Goal: Information Seeking & Learning: Learn about a topic

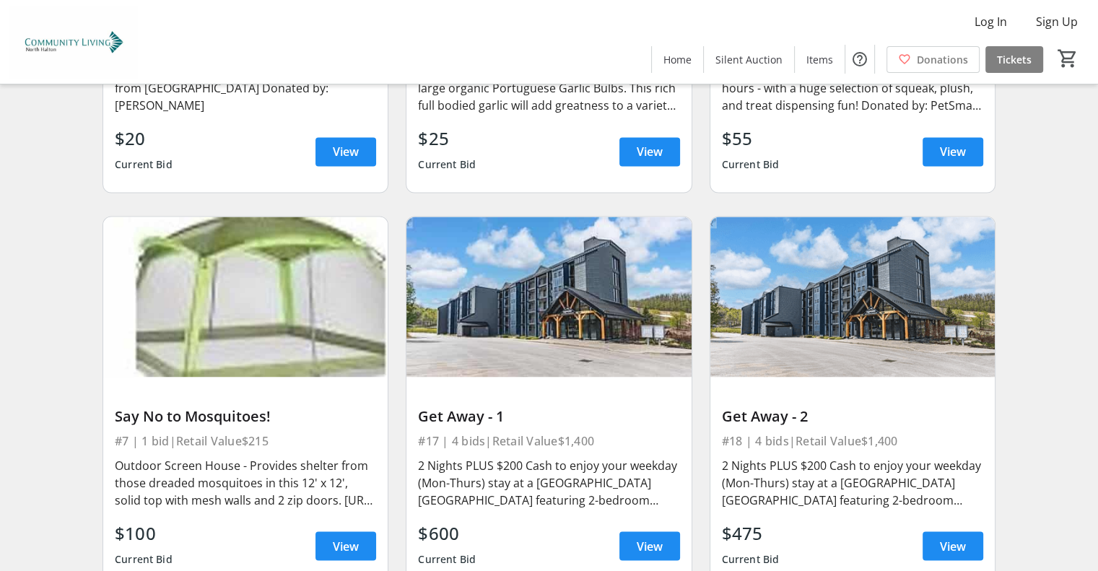
scroll to position [2399, 0]
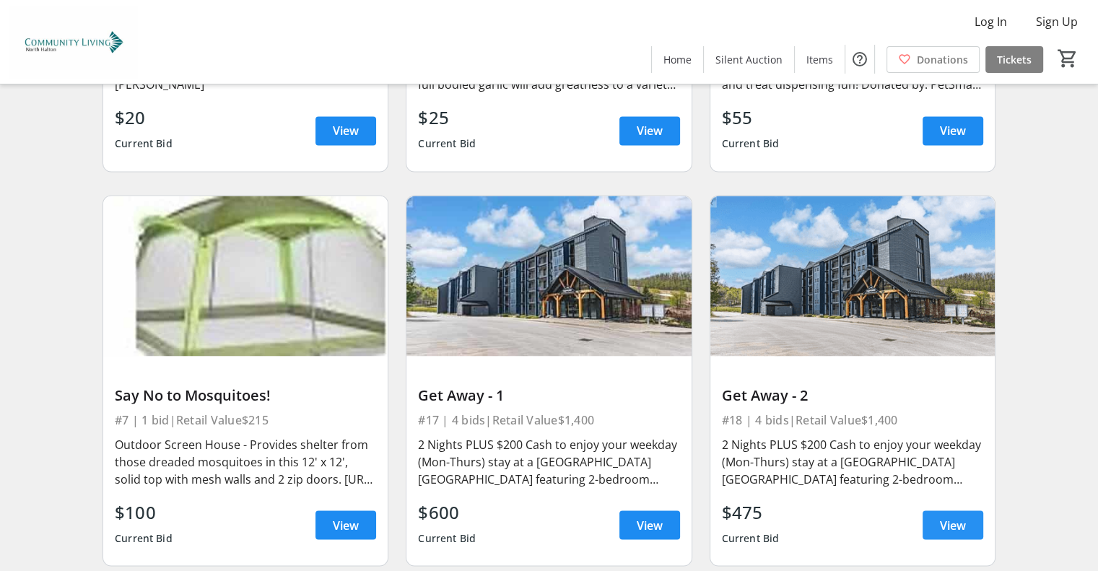
click at [941, 516] on span "View" at bounding box center [953, 524] width 26 height 17
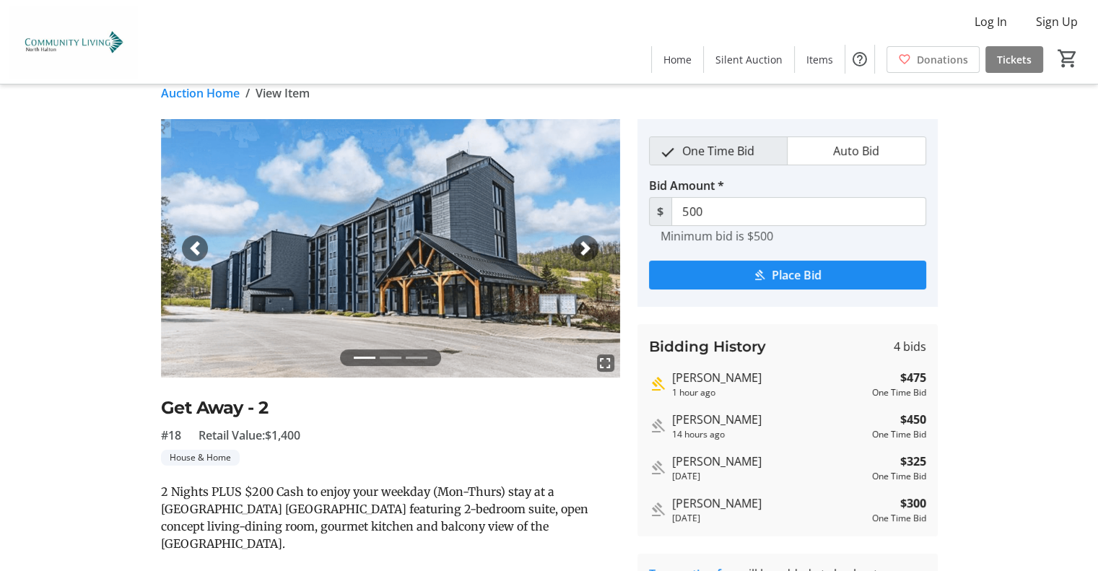
scroll to position [2, 0]
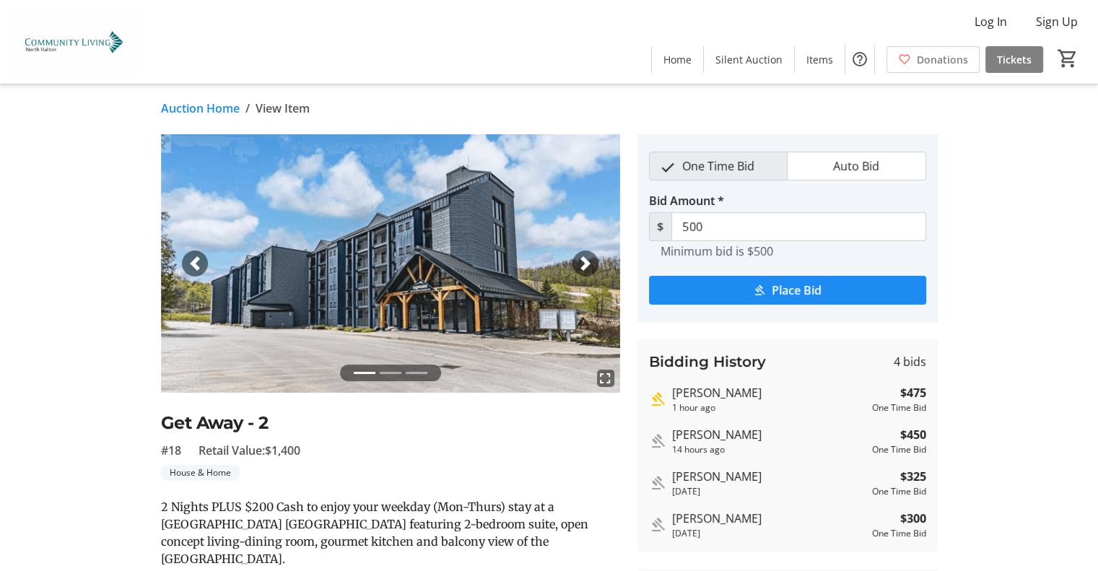
click at [583, 265] on span "button" at bounding box center [585, 263] width 14 height 14
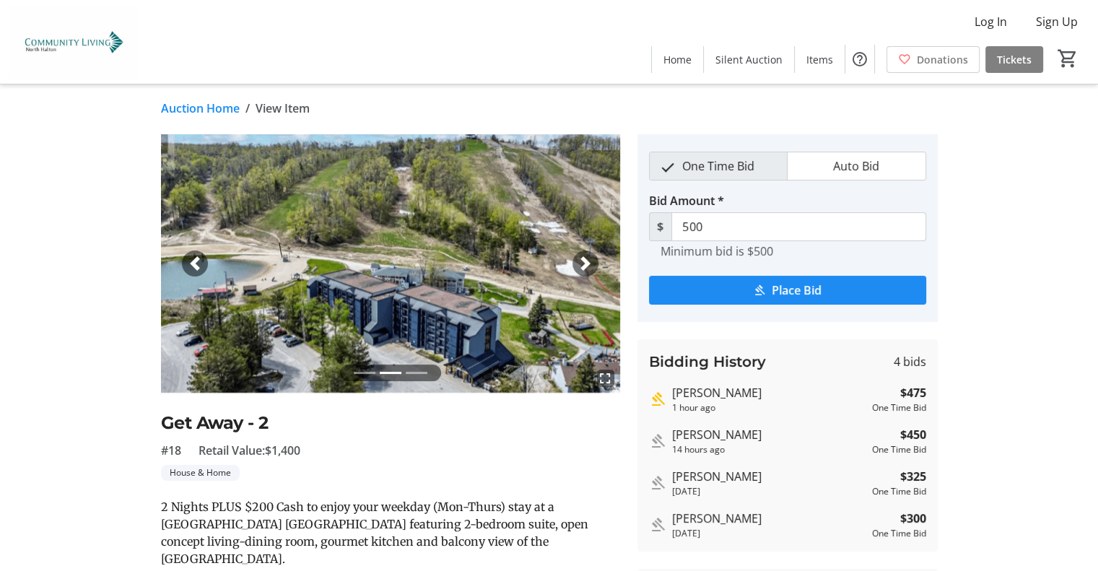
click at [588, 271] on div "Next" at bounding box center [585, 263] width 26 height 26
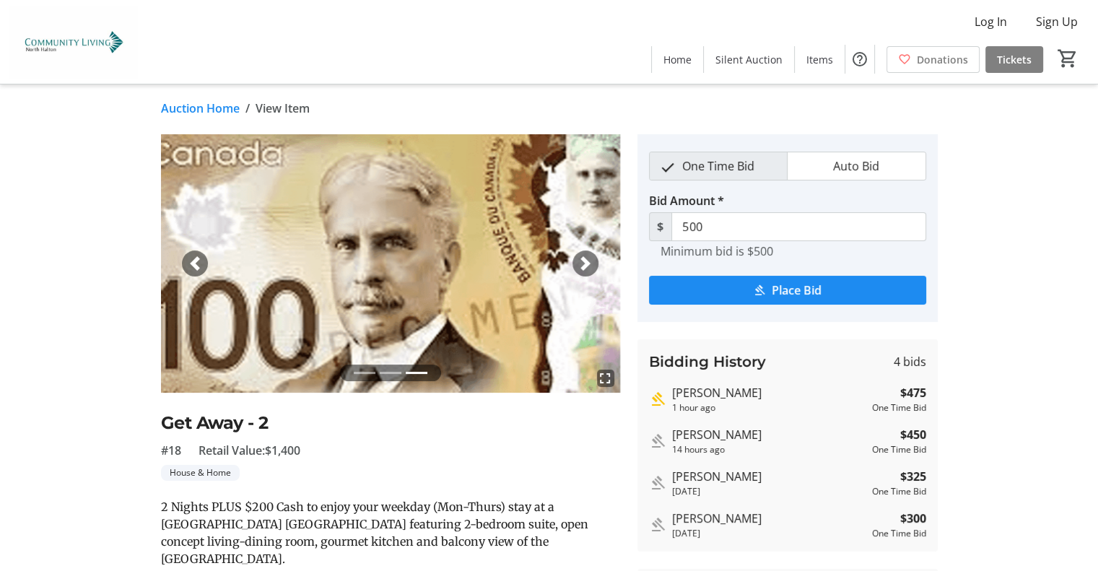
click at [587, 270] on span "button" at bounding box center [585, 263] width 14 height 14
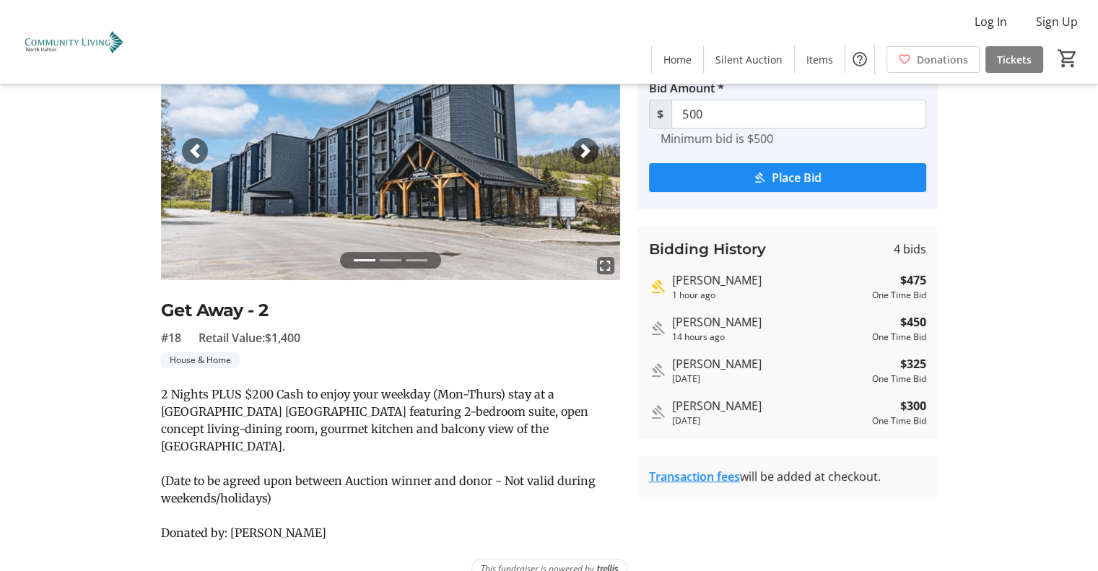
scroll to position [121, 0]
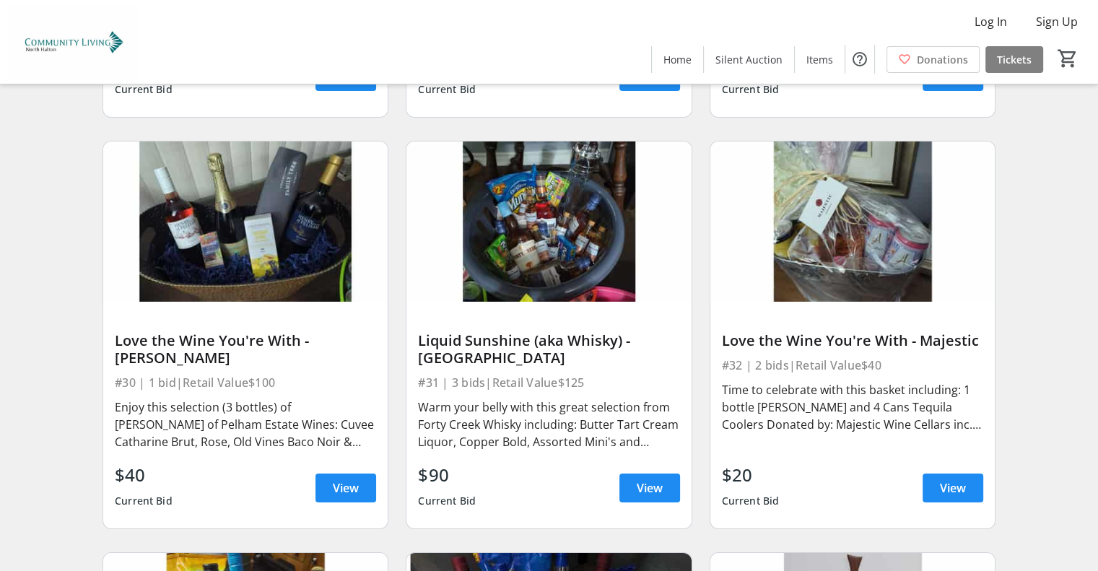
scroll to position [4878, 0]
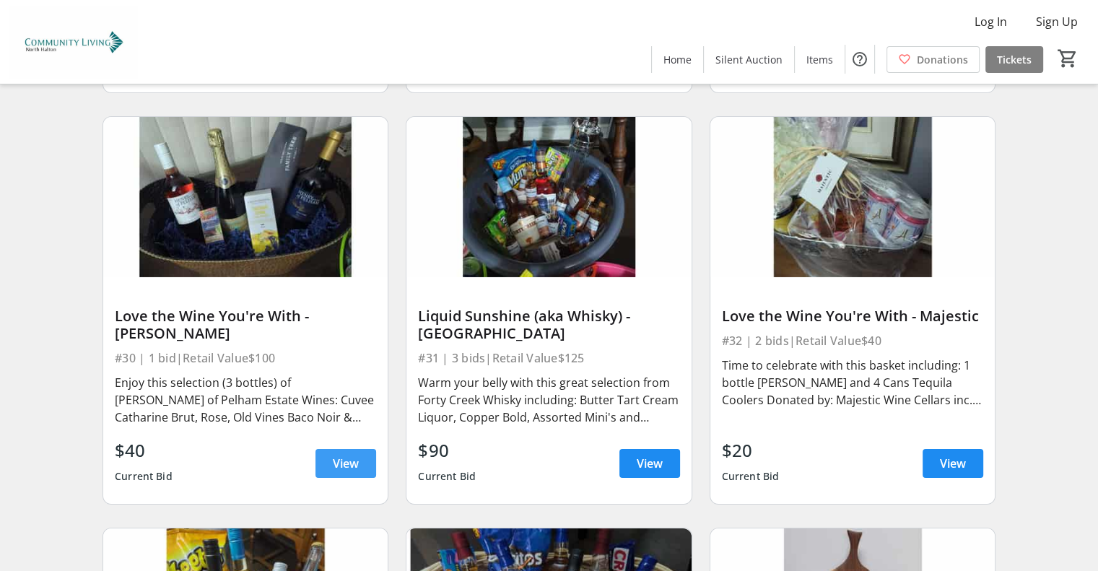
click at [351, 455] on span "View" at bounding box center [346, 463] width 26 height 17
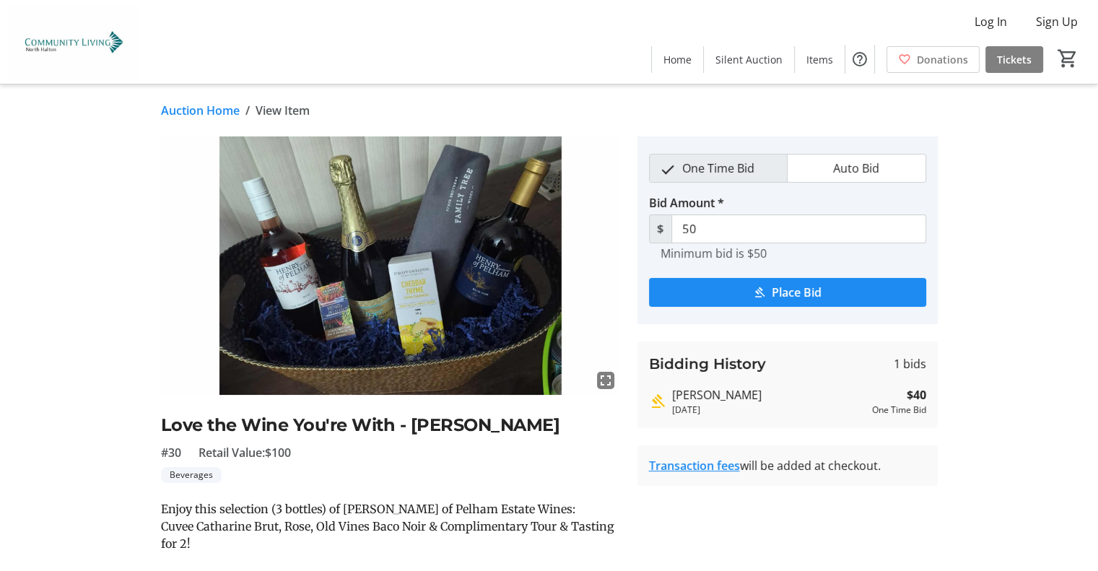
drag, startPoint x: 25, startPoint y: 1, endPoint x: 48, endPoint y: 225, distance: 224.9
click at [48, 225] on tr-auction-item-details-ui "Auction Home / View Item fullscreen Love the Wine You're With - Pelham #30 Reta…" at bounding box center [549, 380] width 1098 height 592
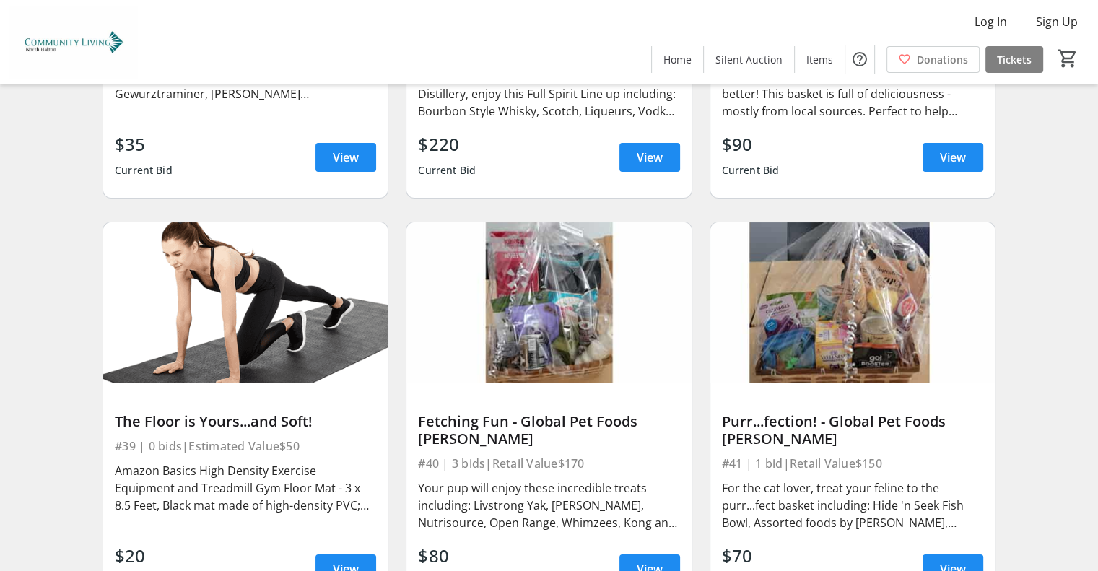
scroll to position [5612, 0]
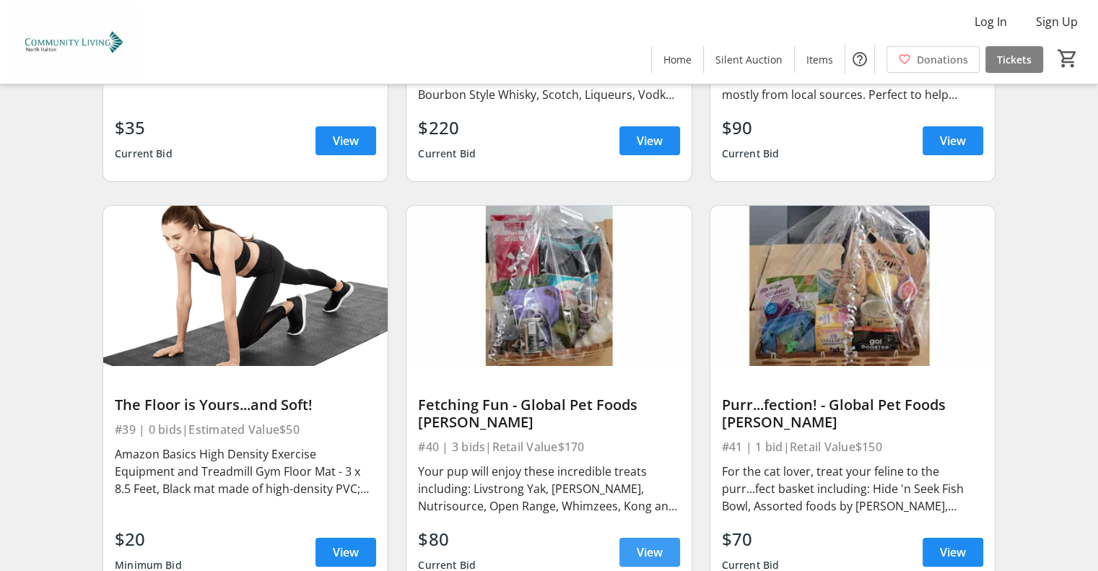
click at [645, 543] on span "View" at bounding box center [650, 551] width 26 height 17
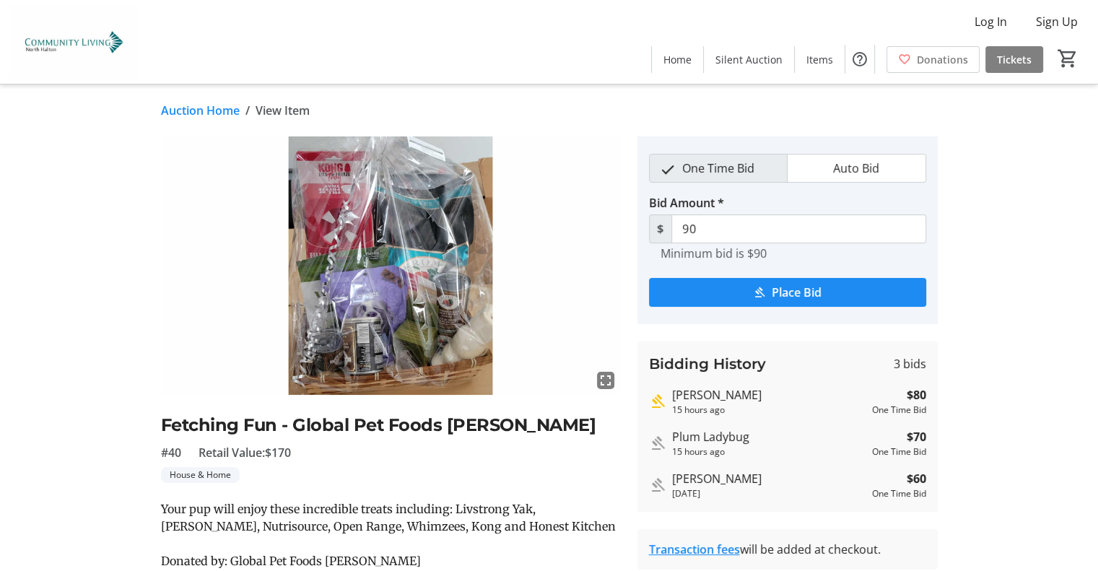
click at [442, 337] on img at bounding box center [390, 265] width 459 height 258
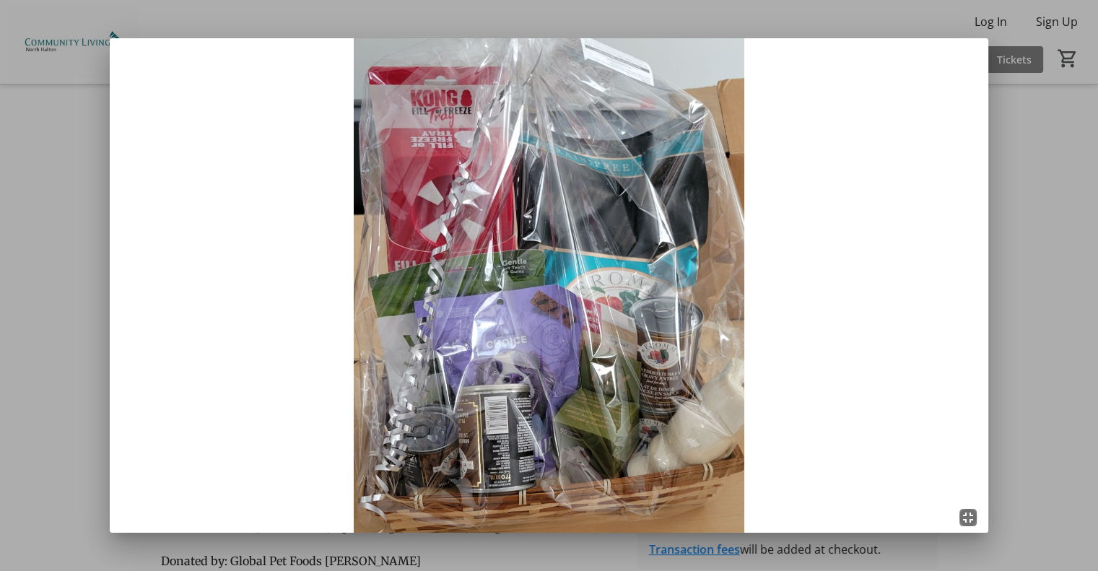
click at [972, 518] on mat-icon "fullscreen_exit" at bounding box center [967, 517] width 17 height 17
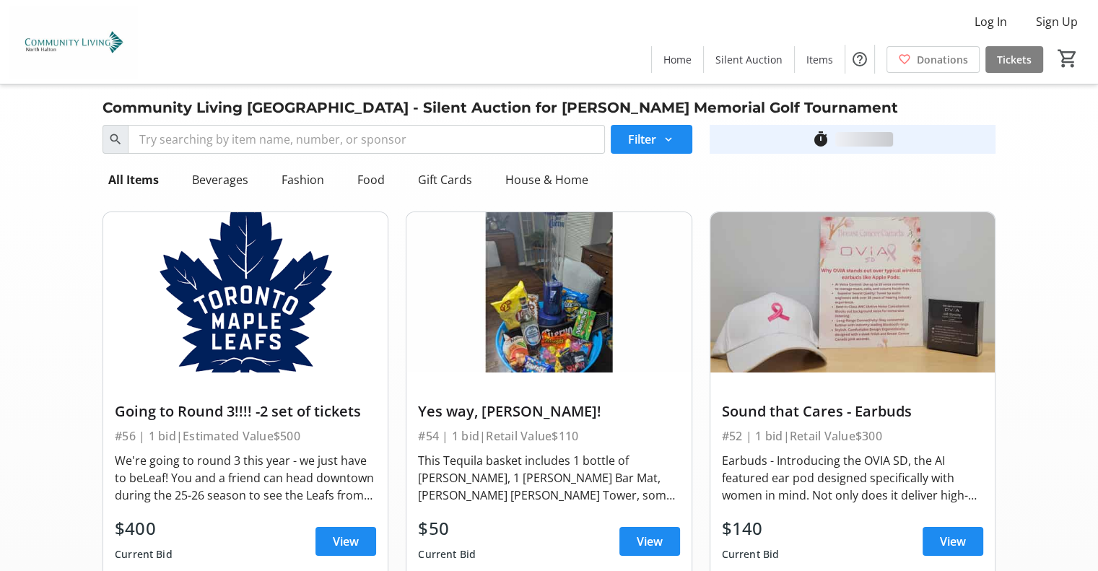
scroll to position [5612, 0]
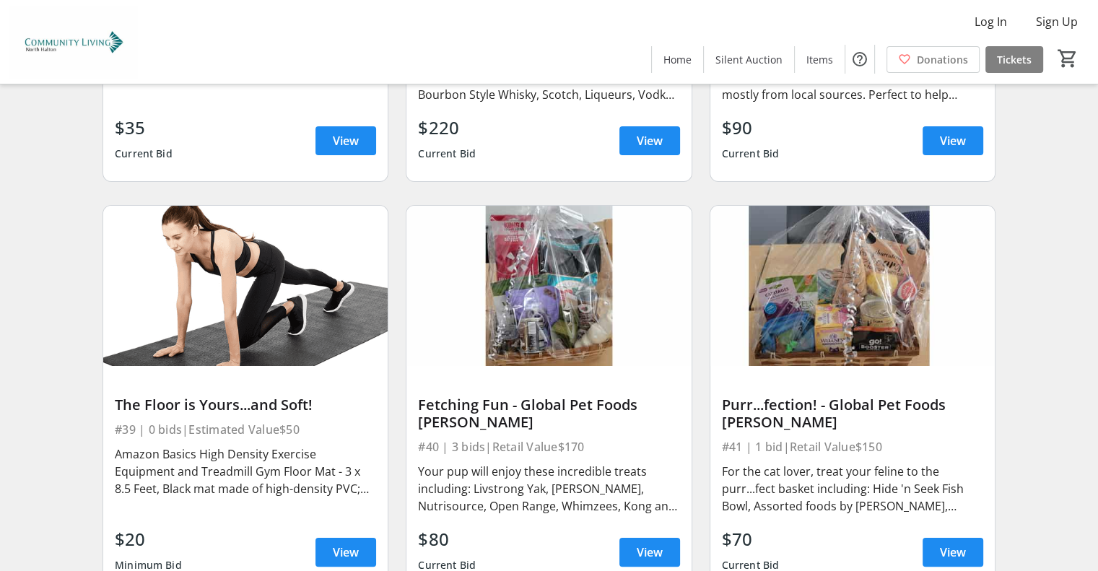
click at [813, 312] on img at bounding box center [852, 286] width 284 height 160
click at [816, 313] on img at bounding box center [852, 286] width 284 height 160
click at [950, 543] on span "View" at bounding box center [953, 551] width 26 height 17
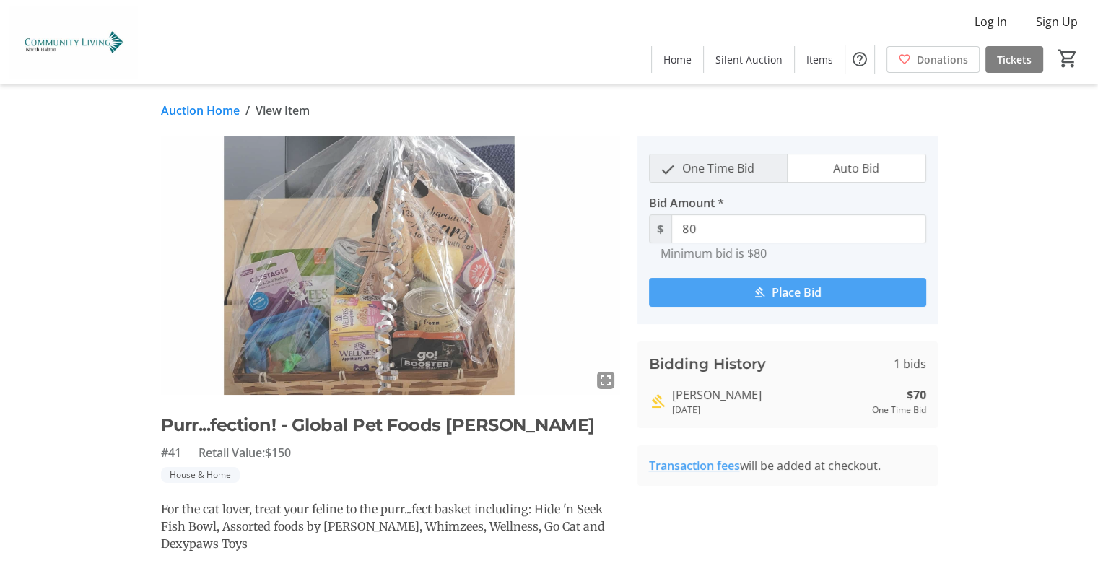
click at [329, 368] on img at bounding box center [390, 265] width 459 height 258
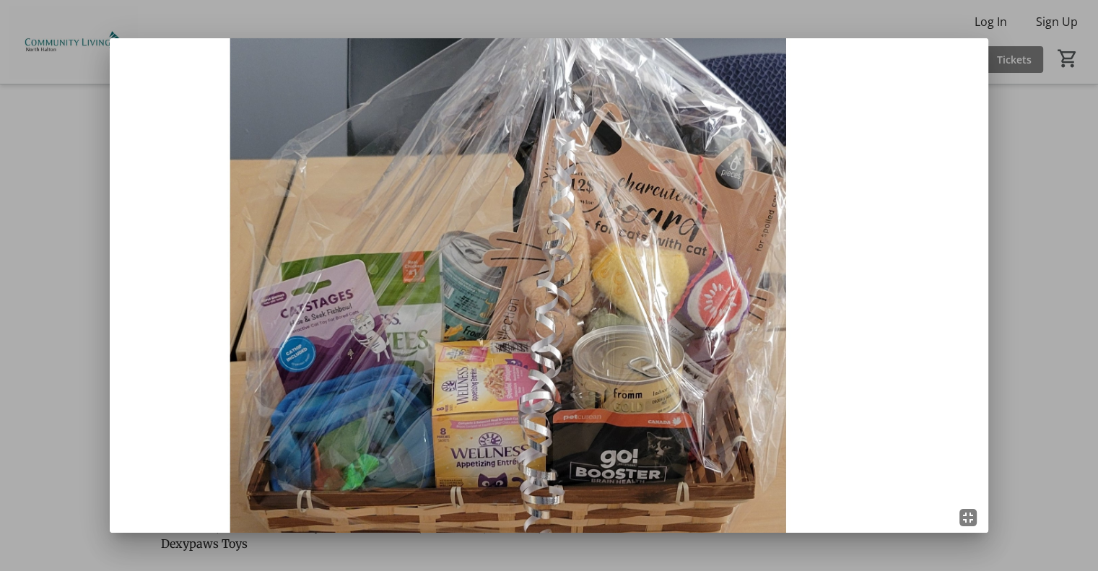
click at [936, 106] on img at bounding box center [549, 285] width 878 height 494
click at [977, 523] on mat-icon "fullscreen_exit" at bounding box center [967, 517] width 17 height 17
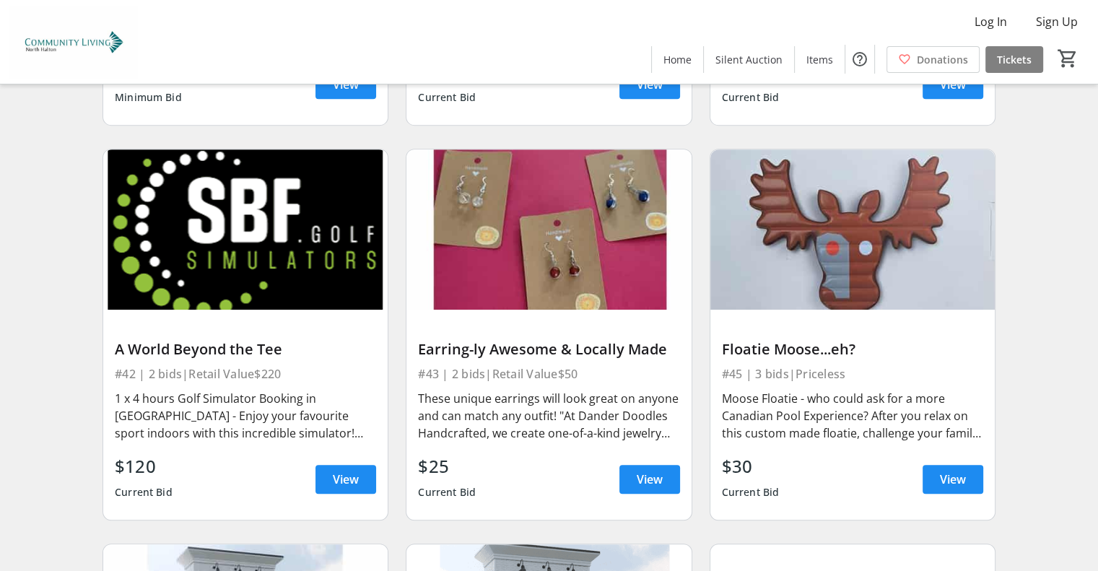
scroll to position [6071, 0]
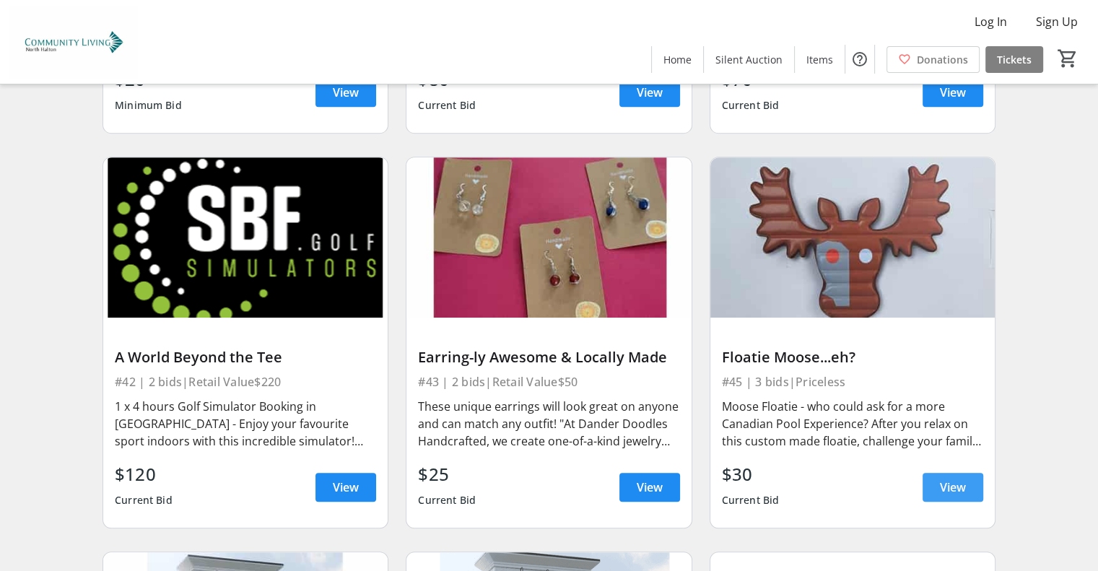
click at [946, 470] on span at bounding box center [952, 487] width 61 height 35
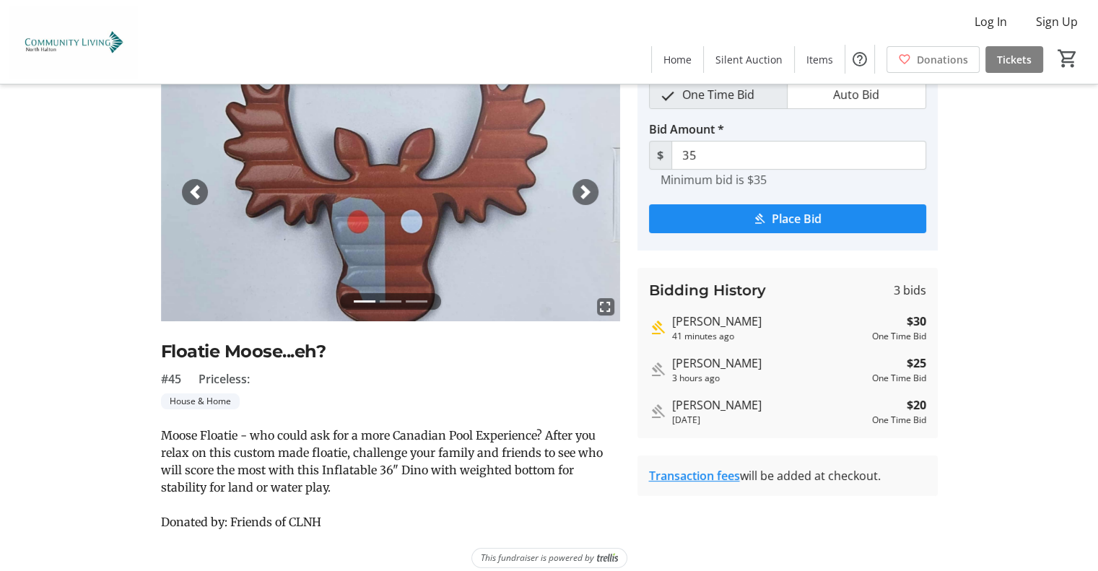
scroll to position [78, 0]
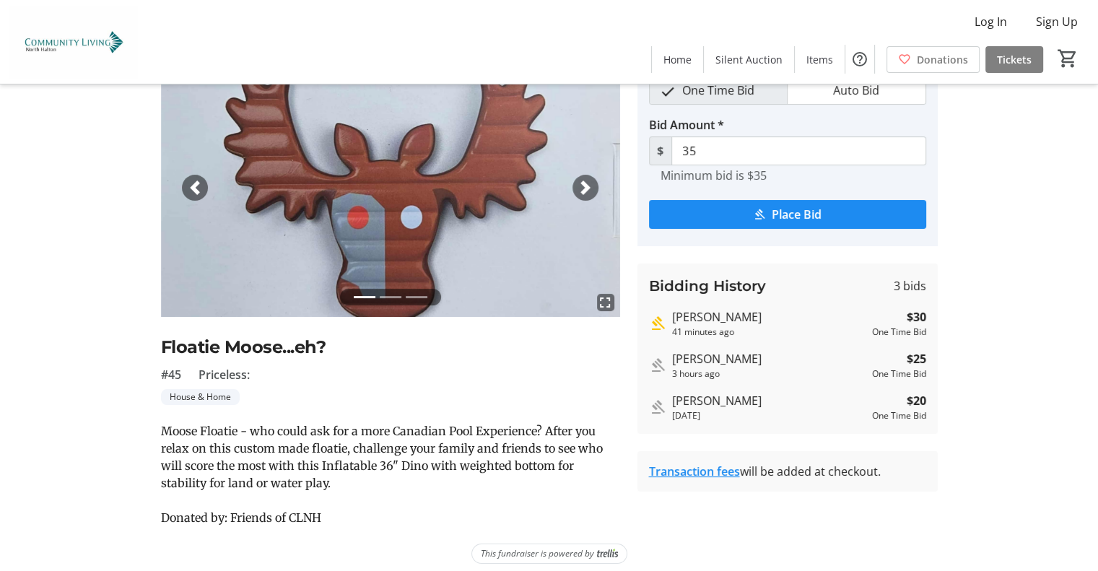
click at [587, 185] on span "button" at bounding box center [585, 187] width 14 height 14
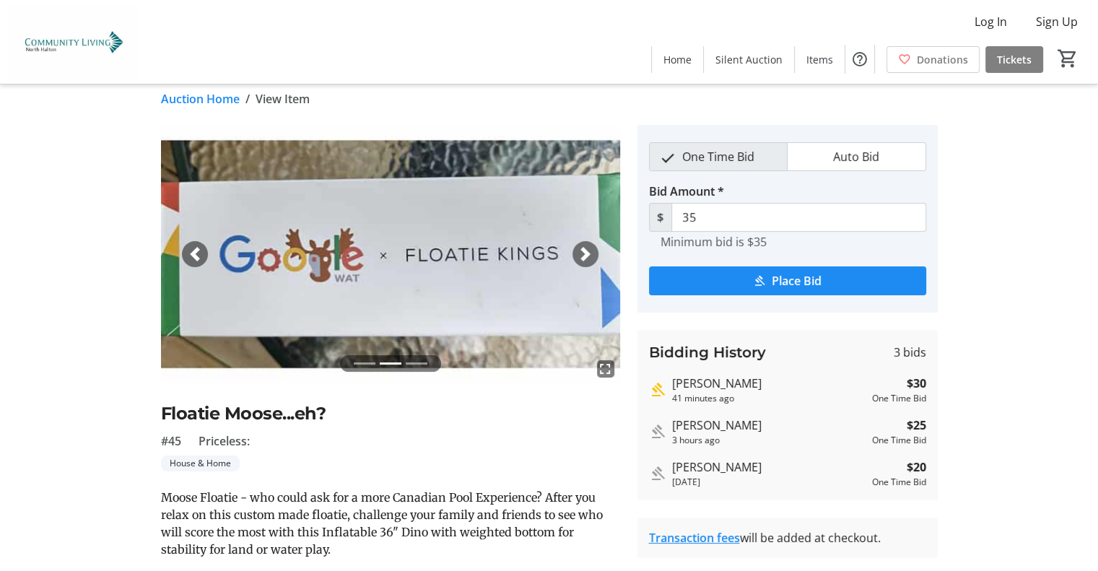
scroll to position [7, 0]
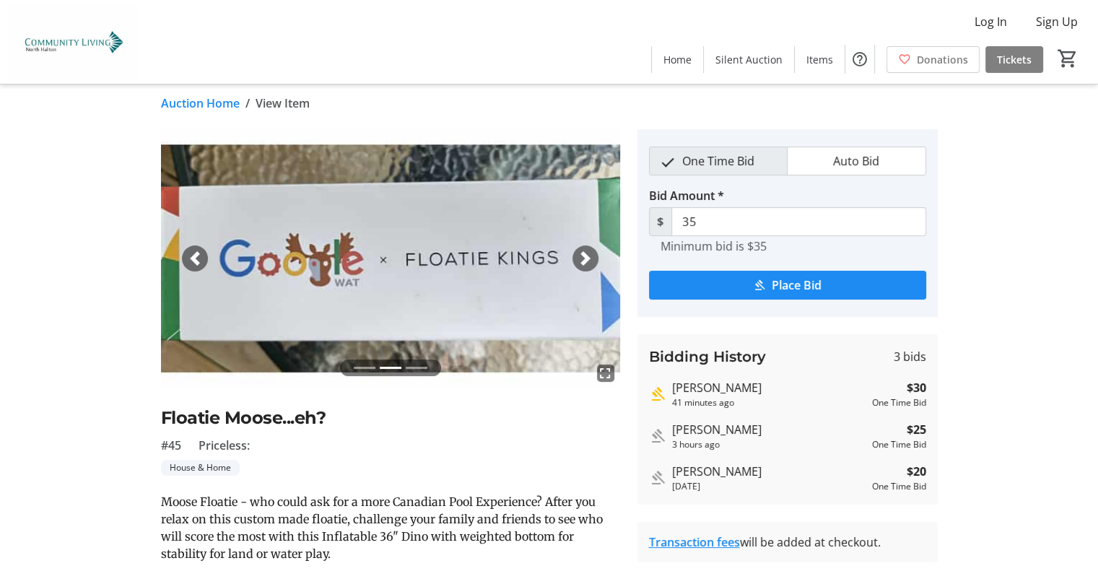
click at [586, 256] on span "button" at bounding box center [585, 258] width 14 height 14
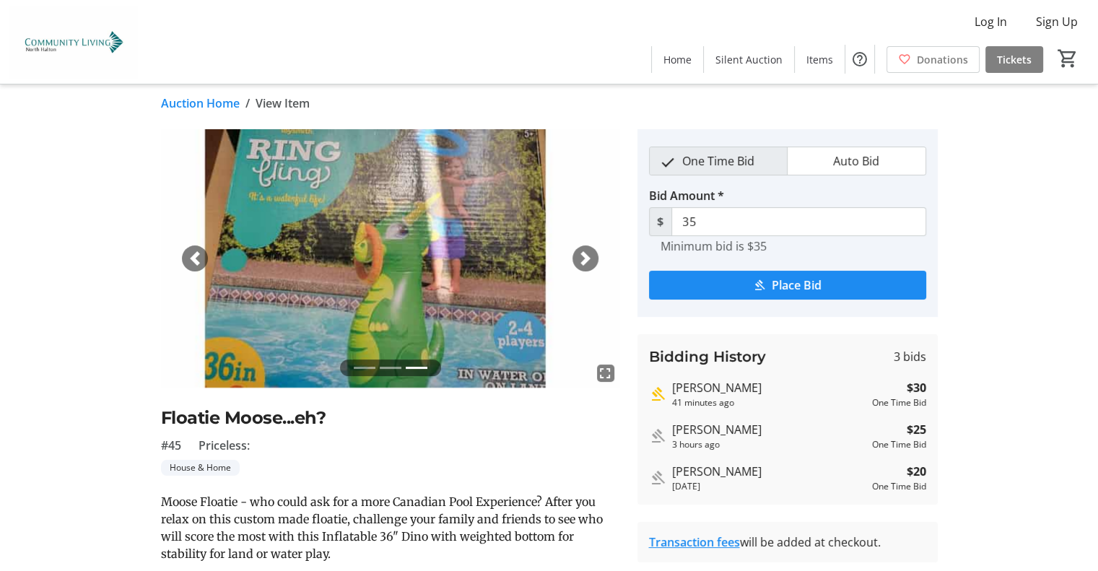
click at [586, 256] on span "button" at bounding box center [585, 258] width 14 height 14
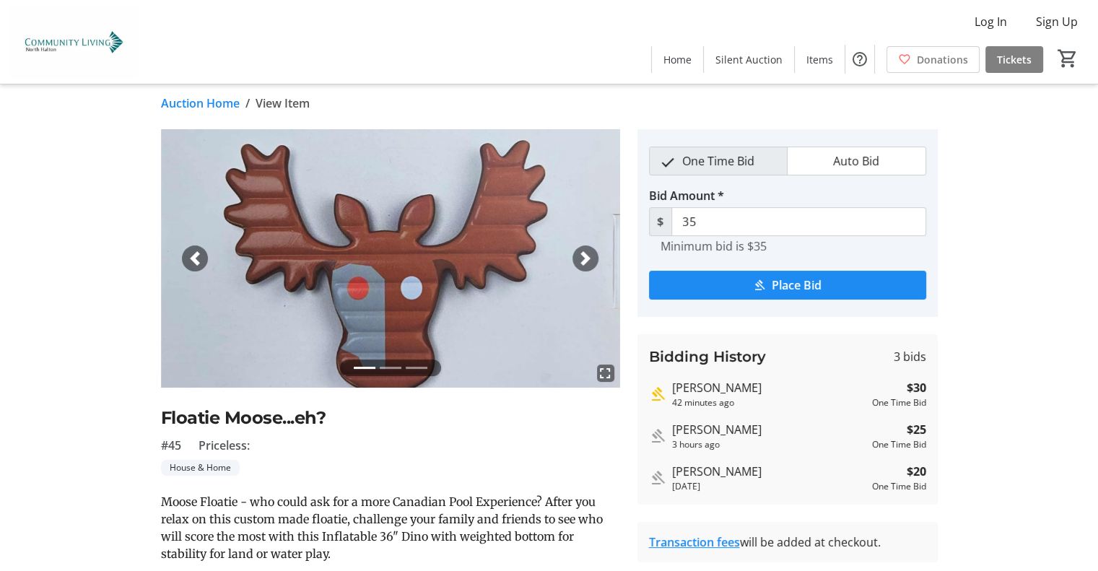
click at [586, 256] on span "button" at bounding box center [585, 258] width 14 height 14
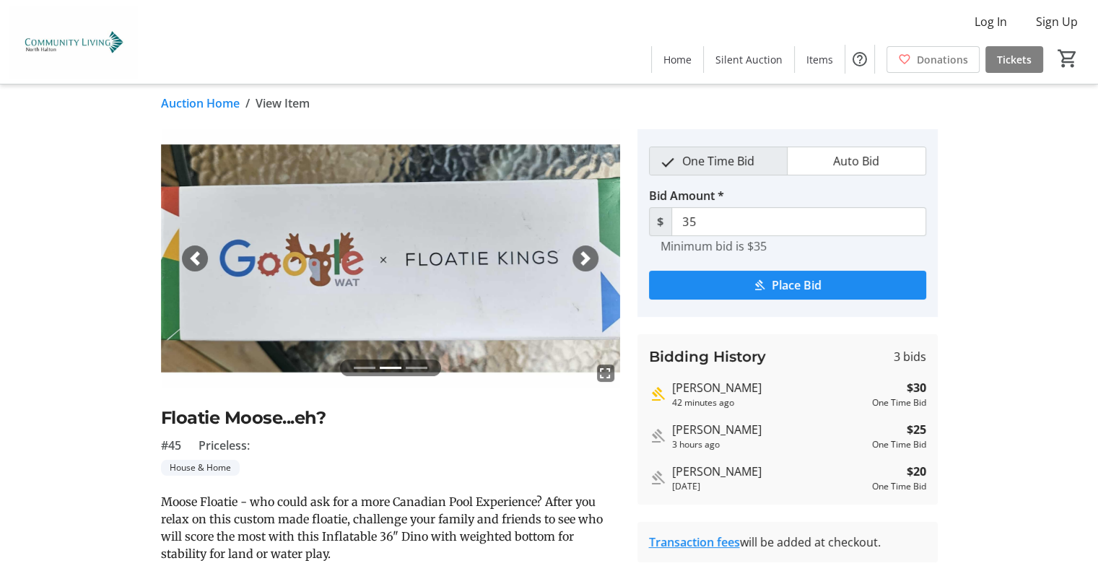
click at [586, 256] on span "button" at bounding box center [585, 258] width 14 height 14
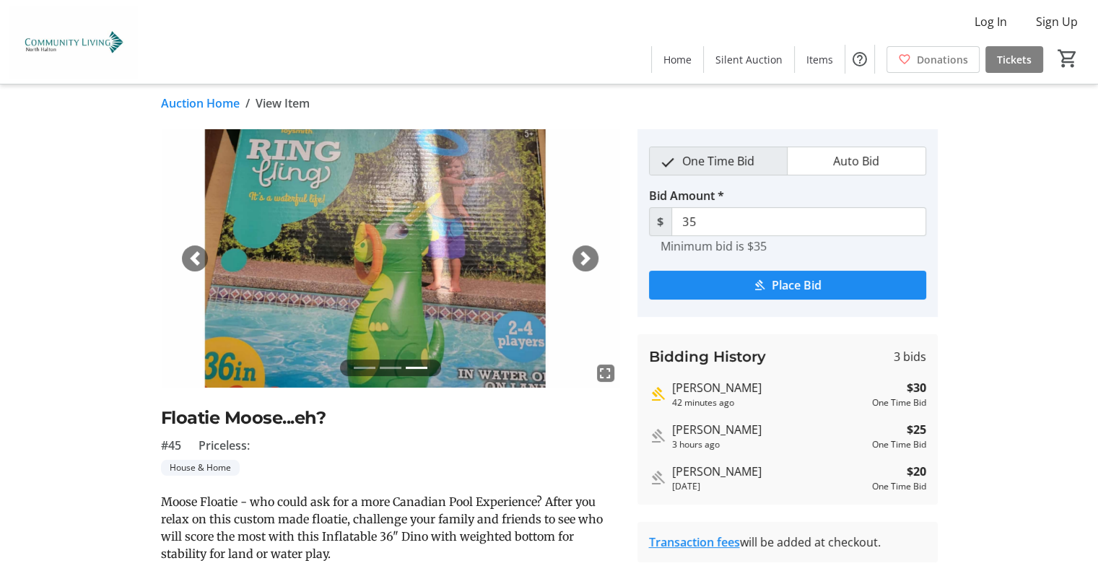
click at [586, 256] on span "button" at bounding box center [585, 258] width 14 height 14
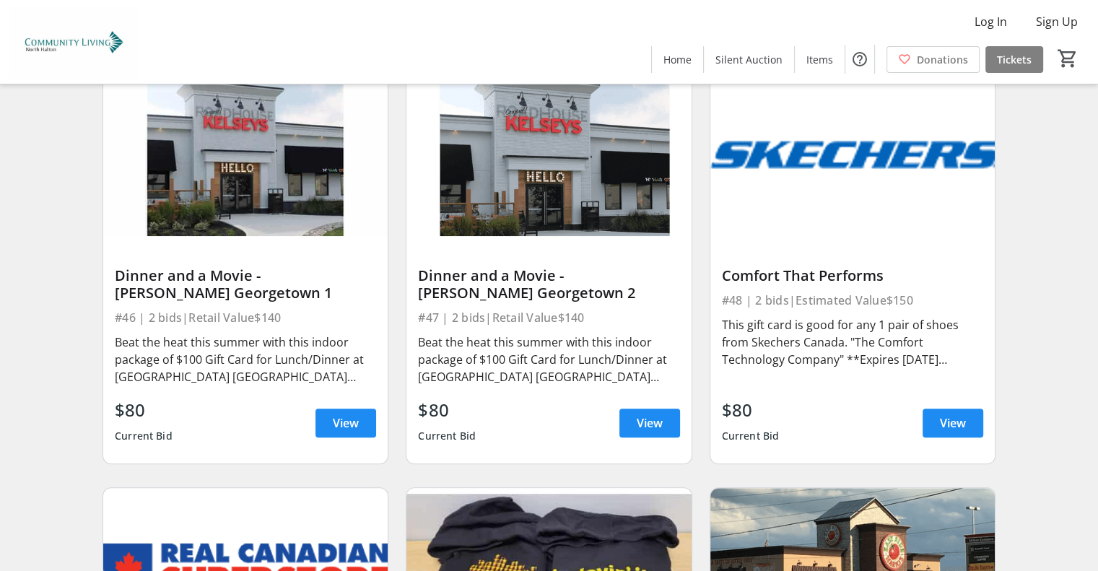
scroll to position [6556, 0]
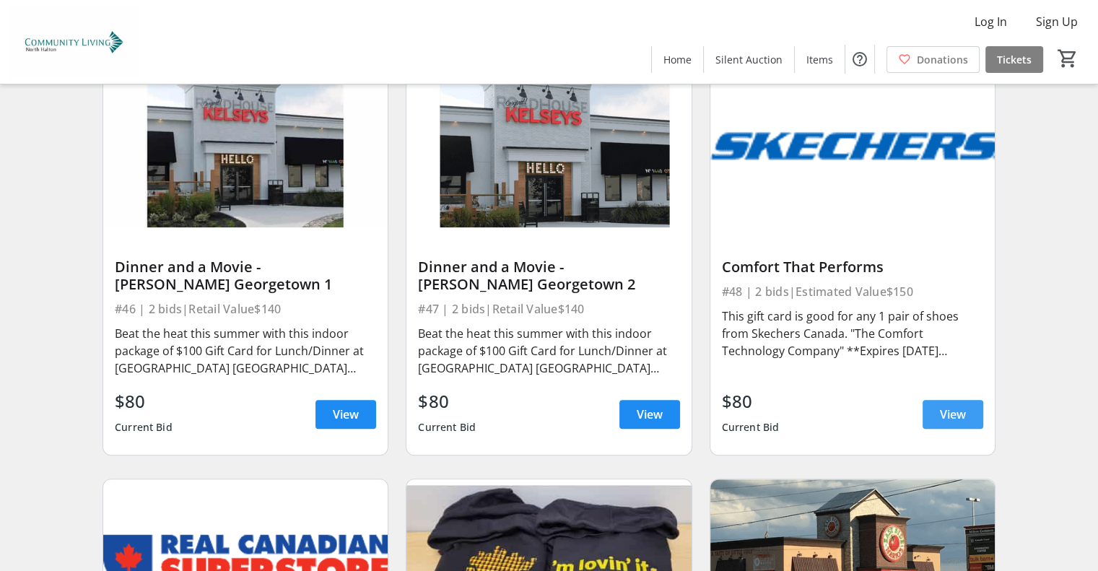
click at [948, 406] on span "View" at bounding box center [953, 414] width 26 height 17
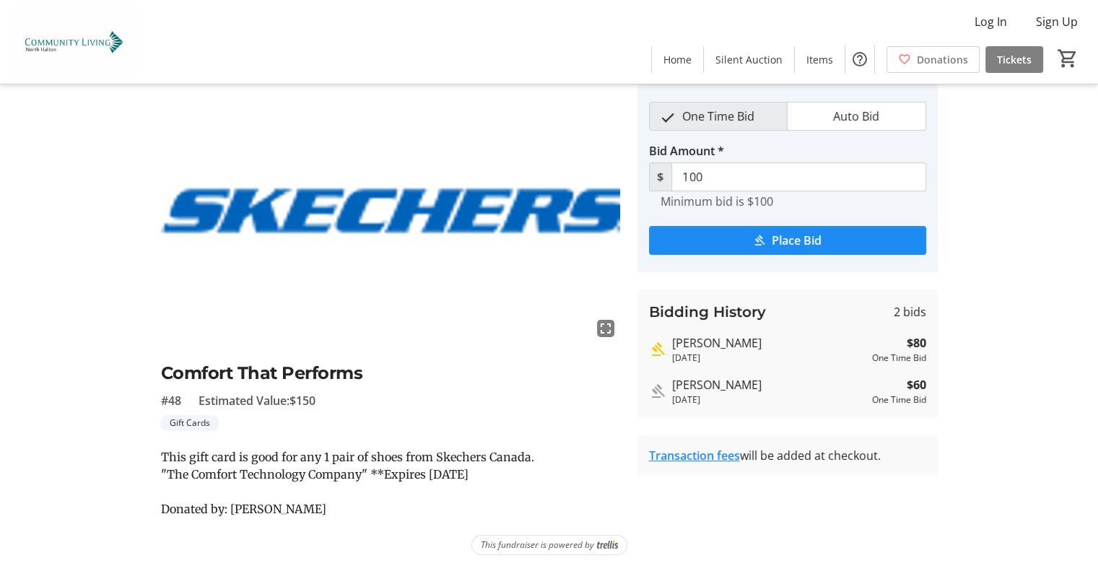
scroll to position [52, 0]
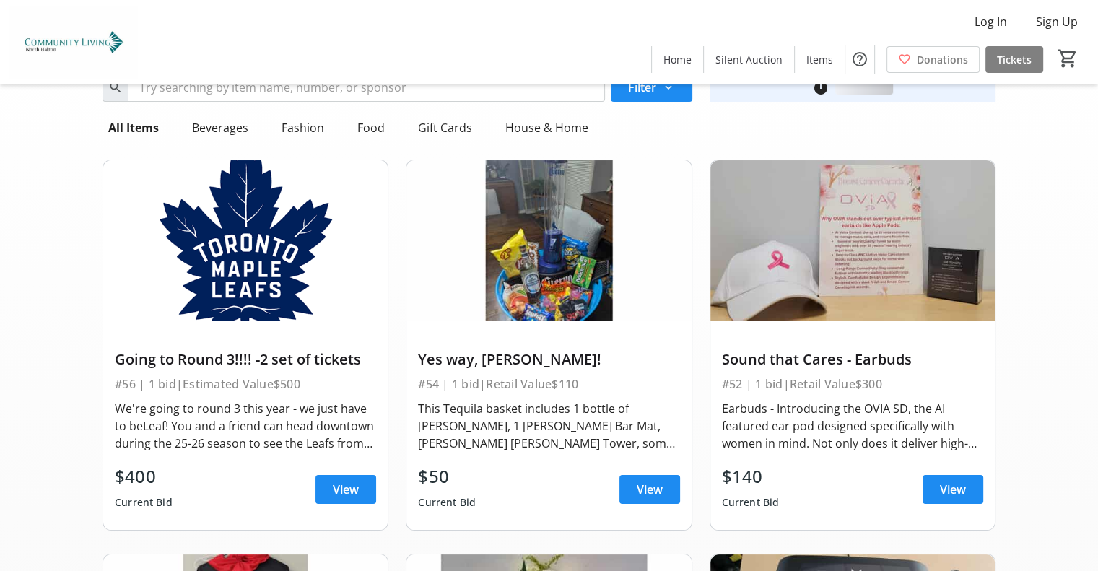
scroll to position [6556, 0]
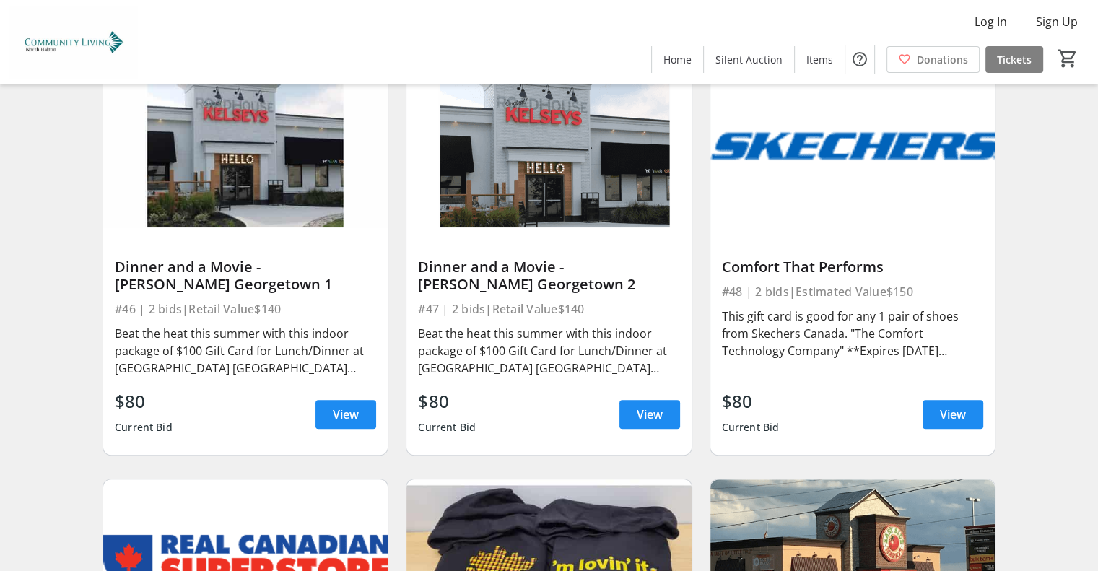
drag, startPoint x: 1101, startPoint y: 493, endPoint x: 1031, endPoint y: 556, distance: 93.5
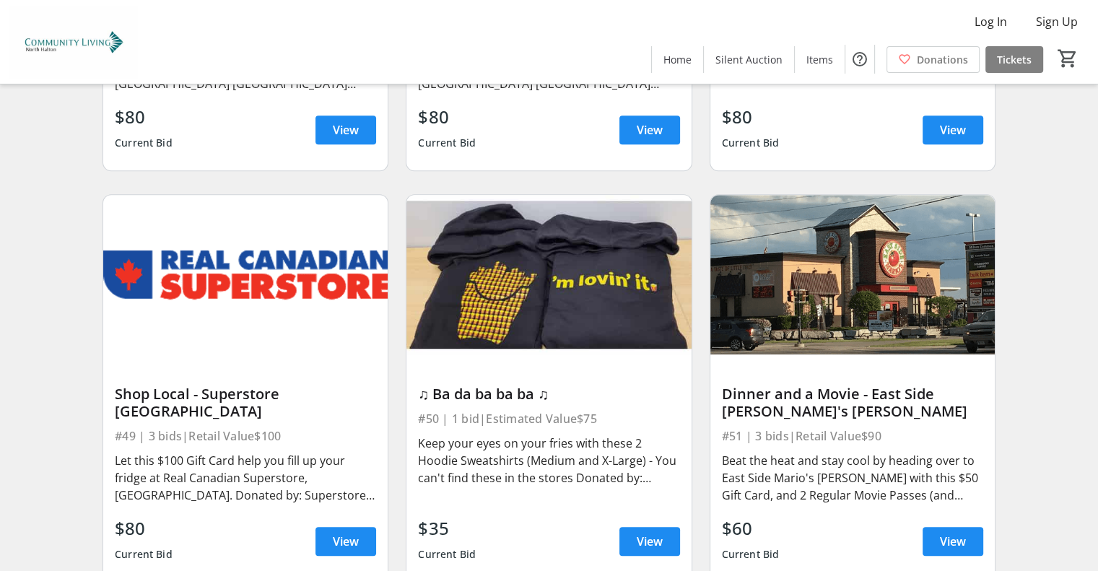
scroll to position [6823, 0]
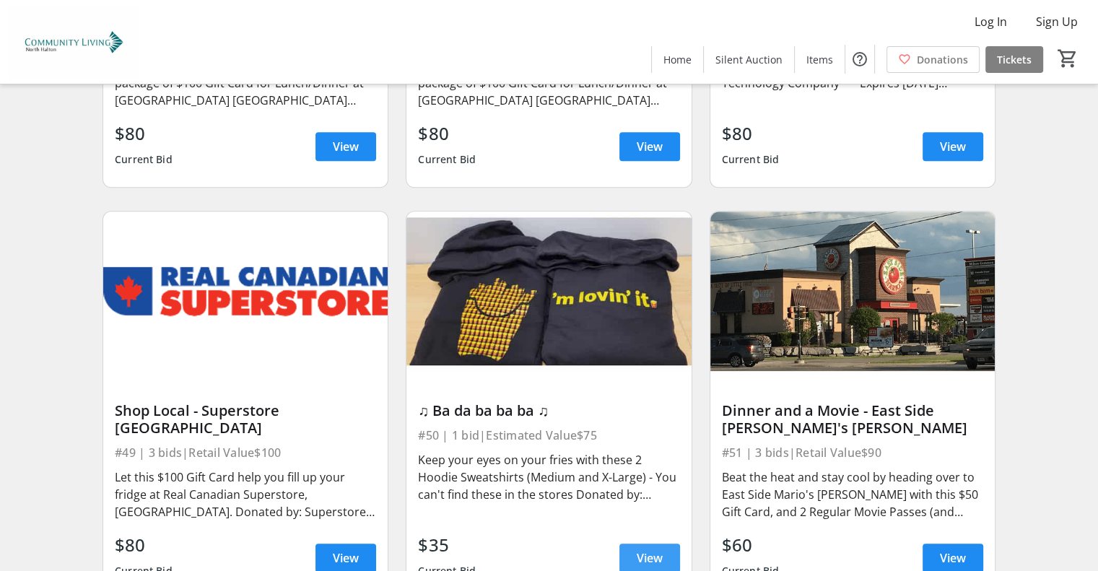
click at [658, 549] on span "View" at bounding box center [650, 557] width 26 height 17
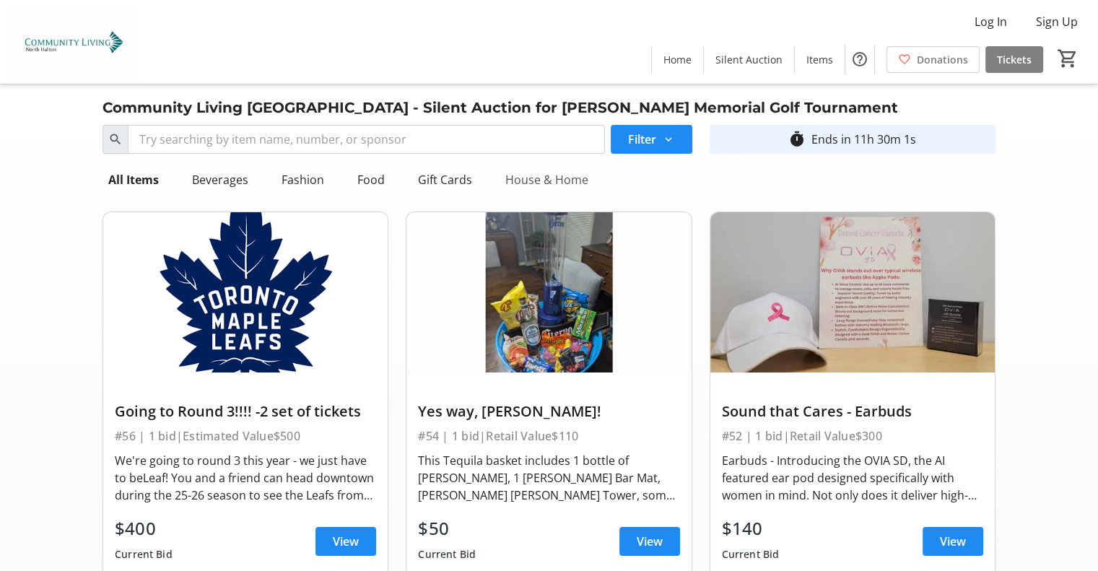
click at [536, 181] on div "House & Home" at bounding box center [546, 179] width 95 height 29
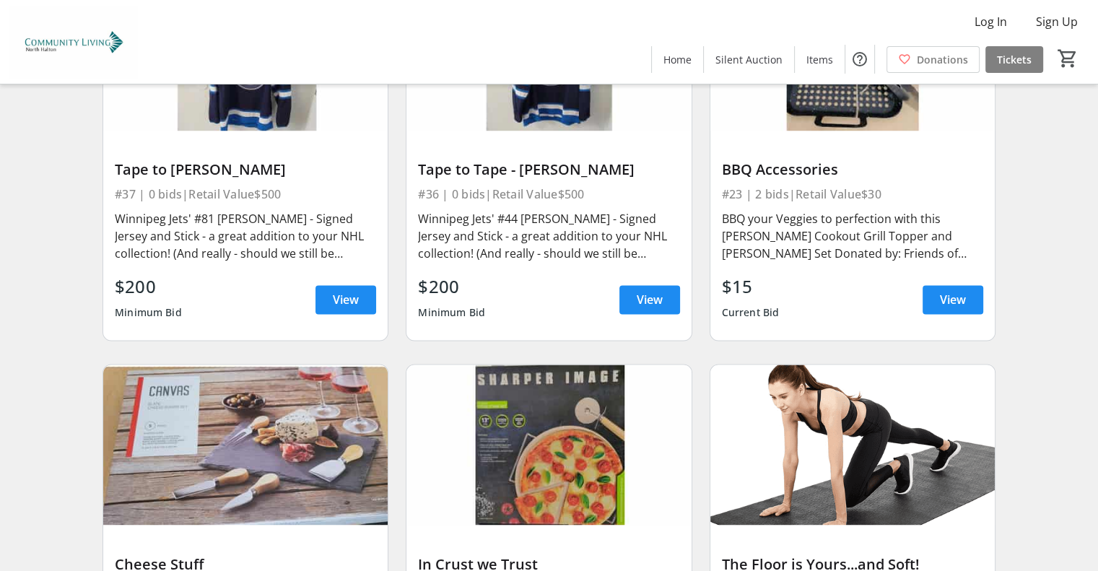
scroll to position [2269, 0]
